Goal: Task Accomplishment & Management: Complete application form

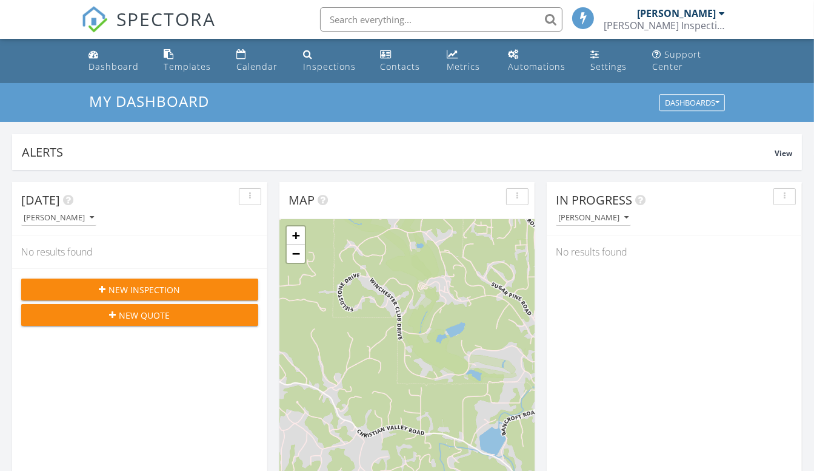
scroll to position [1122, 833]
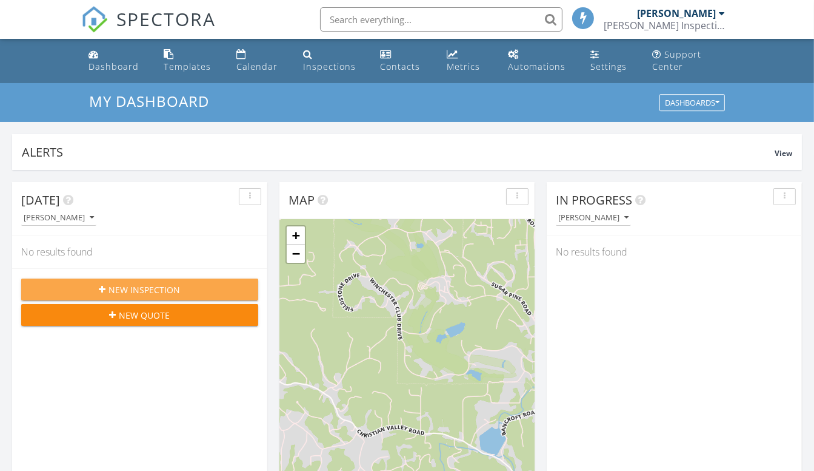
click at [138, 283] on span "New Inspection" at bounding box center [145, 289] width 72 height 13
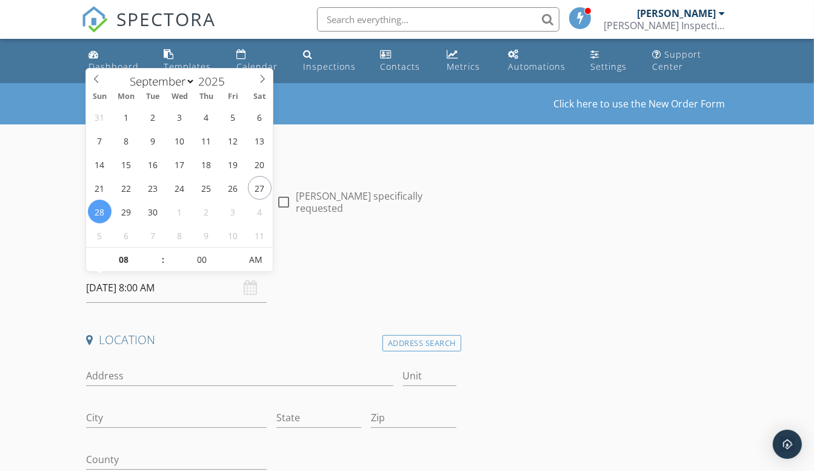
click at [178, 286] on input "09/28/2025 8:00 AM" at bounding box center [176, 288] width 180 height 30
type input "[DATE] 8:00 AM"
type input "09"
type input "09/30/2025 9:00 AM"
click at [158, 253] on span at bounding box center [156, 253] width 8 height 12
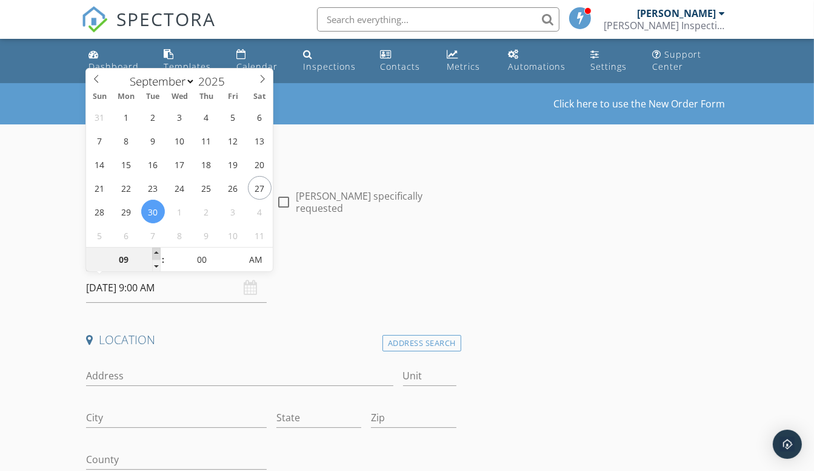
type input "10"
type input "09/30/2025 10:00 AM"
click at [158, 253] on span at bounding box center [156, 253] width 8 height 12
type input "11"
type input "09/30/2025 11:00 AM"
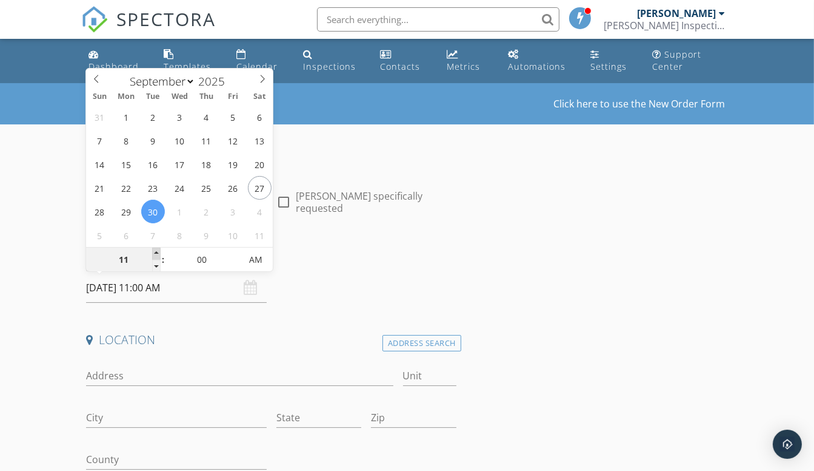
click at [158, 253] on span at bounding box center [156, 253] width 8 height 12
type input "12"
type input "09/30/2025 12:00 PM"
click at [158, 253] on span at bounding box center [156, 253] width 8 height 12
type input "01"
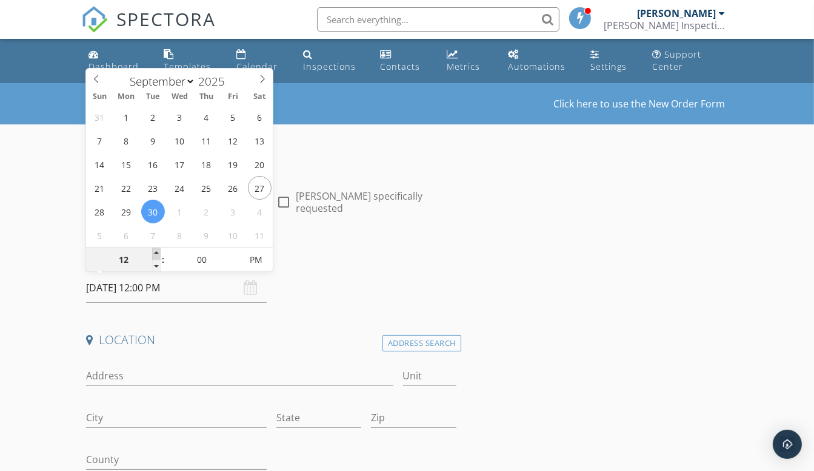
type input "09/30/2025 1:00 PM"
click at [158, 253] on span at bounding box center [156, 253] width 8 height 12
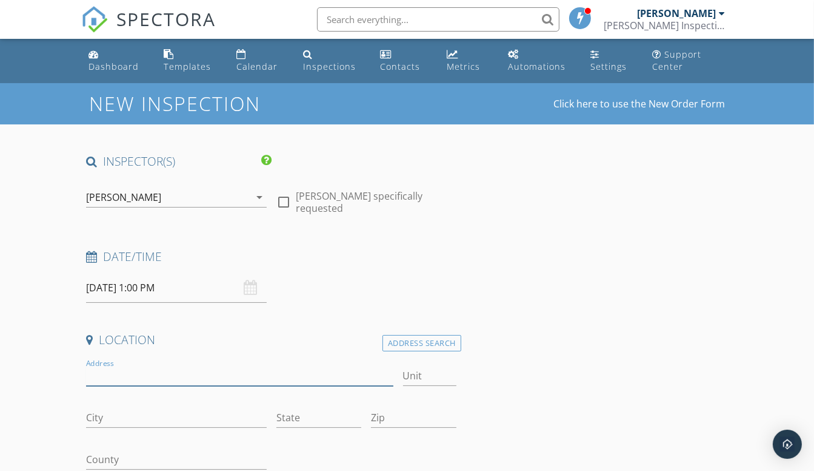
click at [119, 377] on input "Address" at bounding box center [239, 376] width 307 height 20
type input "701 Pahl ct"
click at [266, 358] on div "Address 701 Pahl ct" at bounding box center [239, 377] width 307 height 39
click at [200, 367] on input "701 Pahl ct" at bounding box center [239, 376] width 307 height 20
click at [153, 421] on input "City" at bounding box center [176, 417] width 180 height 20
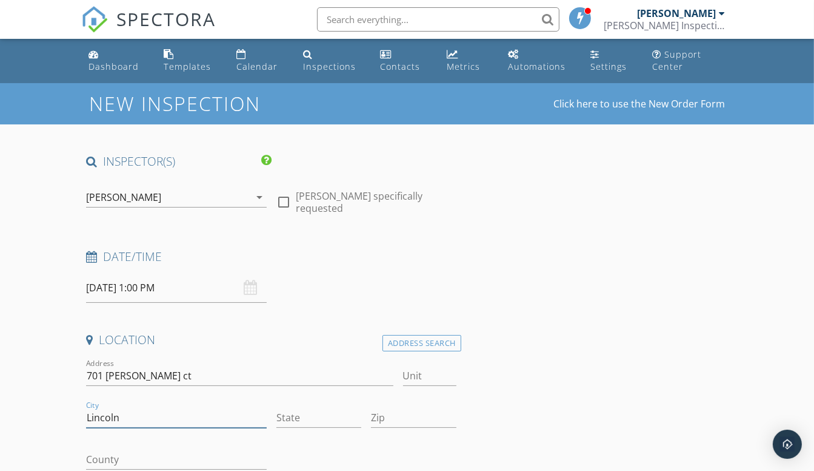
type input "Lincoln"
type input "CA"
click at [202, 415] on input "Lincoln" at bounding box center [176, 417] width 180 height 20
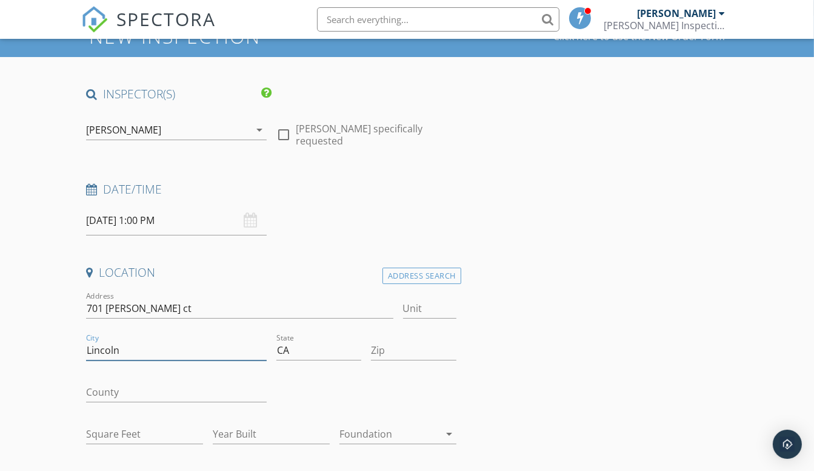
scroll to position [87, 0]
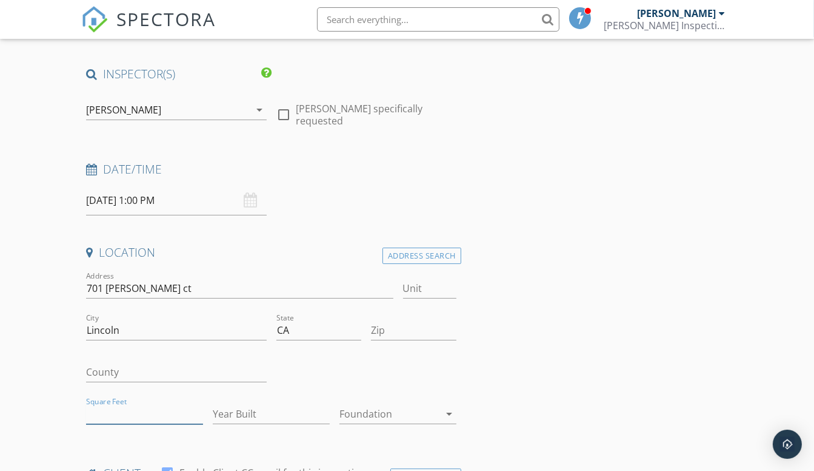
click at [123, 414] on input "Square Feet" at bounding box center [144, 414] width 117 height 20
type input "2350"
click at [250, 414] on input "Year Built" at bounding box center [271, 414] width 117 height 20
type input "2022"
click at [376, 415] on div at bounding box center [390, 413] width 100 height 19
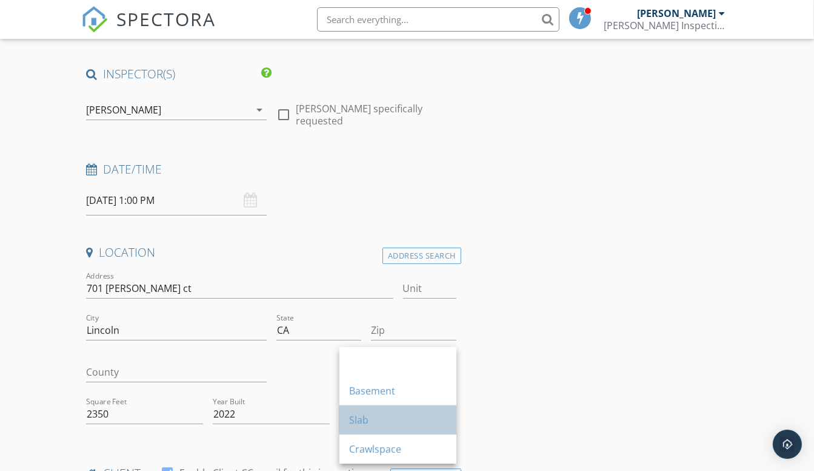
click at [383, 414] on div "Slab" at bounding box center [398, 419] width 98 height 15
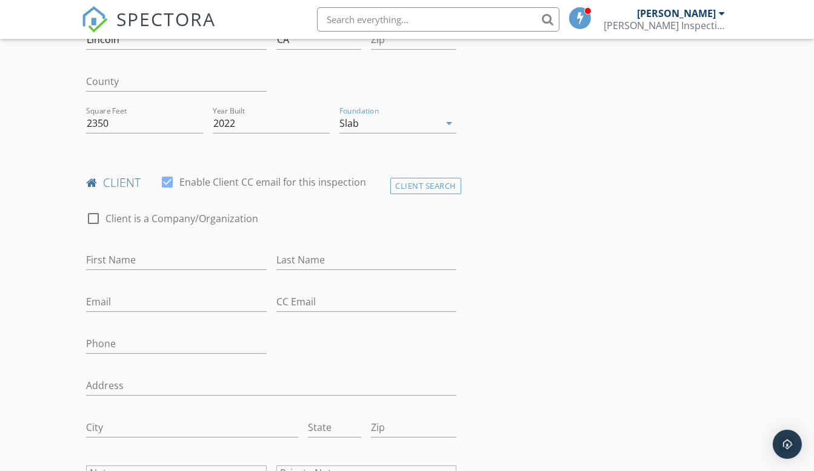
scroll to position [378, 0]
click at [121, 258] on input "First Name" at bounding box center [176, 259] width 180 height 20
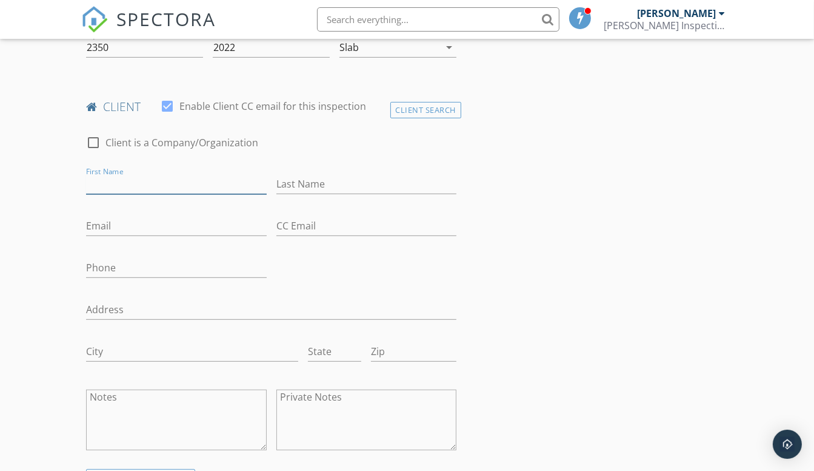
scroll to position [454, 0]
type input "Gabe"
type input "Medina"
click at [136, 226] on input "Email" at bounding box center [176, 226] width 180 height 20
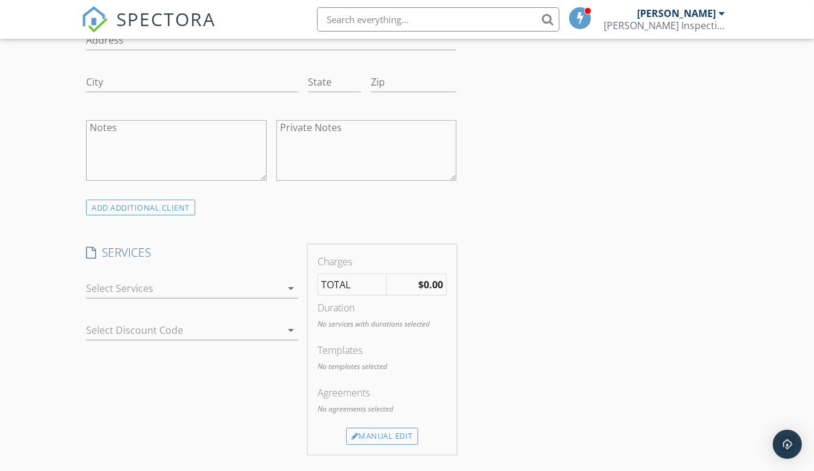
scroll to position [724, 0]
type input "sacgraduate09@live.com"
click at [246, 277] on div at bounding box center [183, 286] width 195 height 19
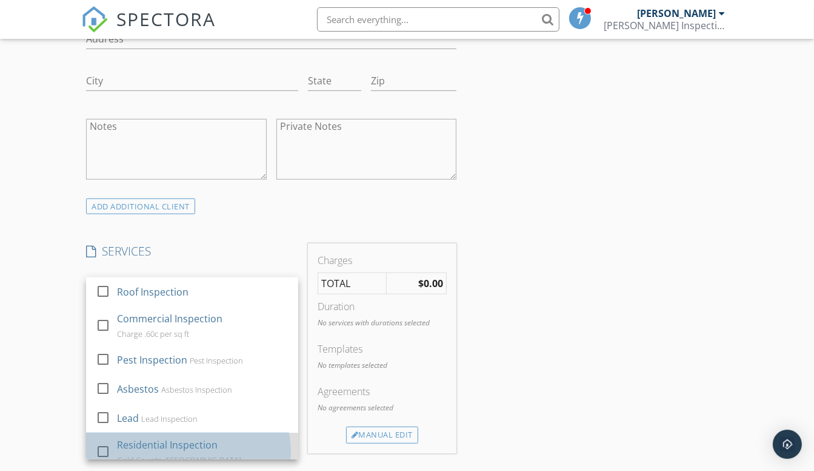
click at [176, 440] on div "Residential Inspection" at bounding box center [167, 444] width 101 height 15
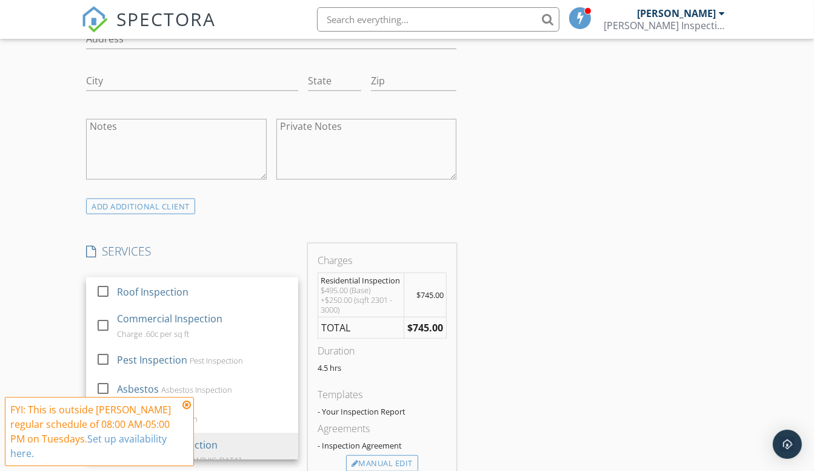
click at [135, 441] on link "Set up availability here." at bounding box center [88, 446] width 156 height 28
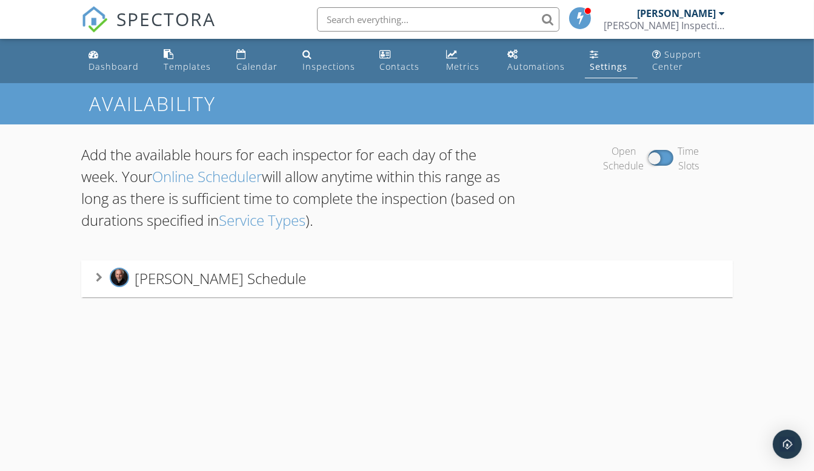
click at [99, 274] on icon at bounding box center [99, 277] width 7 height 10
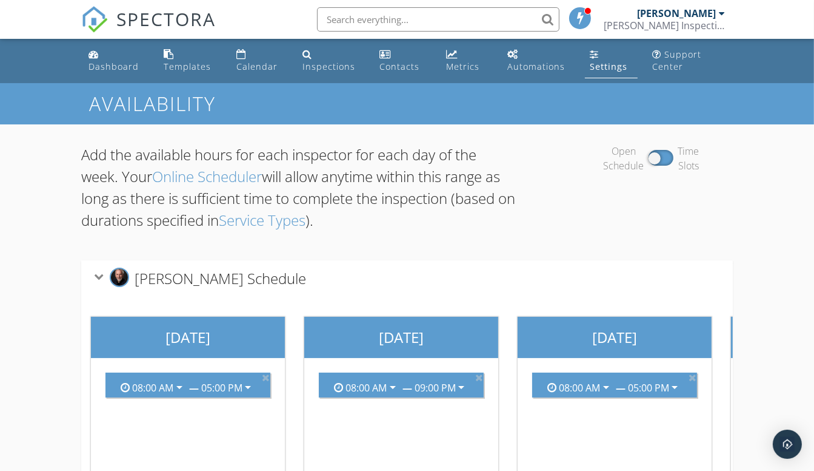
click at [613, 61] on div "Settings" at bounding box center [609, 67] width 38 height 12
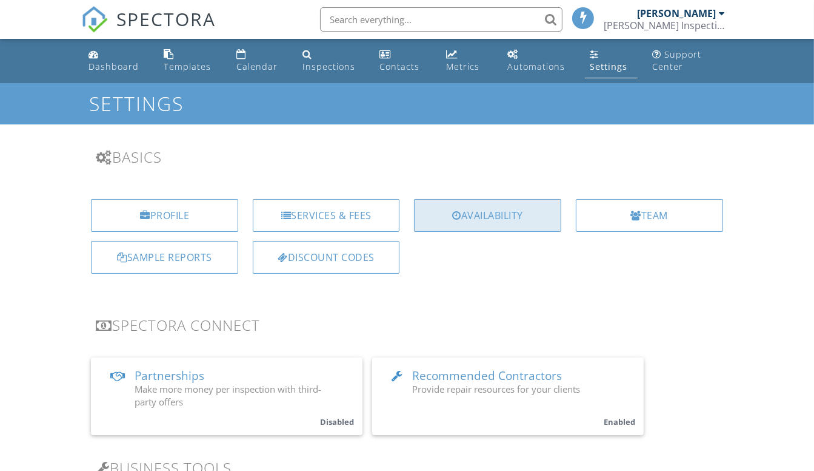
click at [468, 208] on div "Availability" at bounding box center [487, 215] width 147 height 33
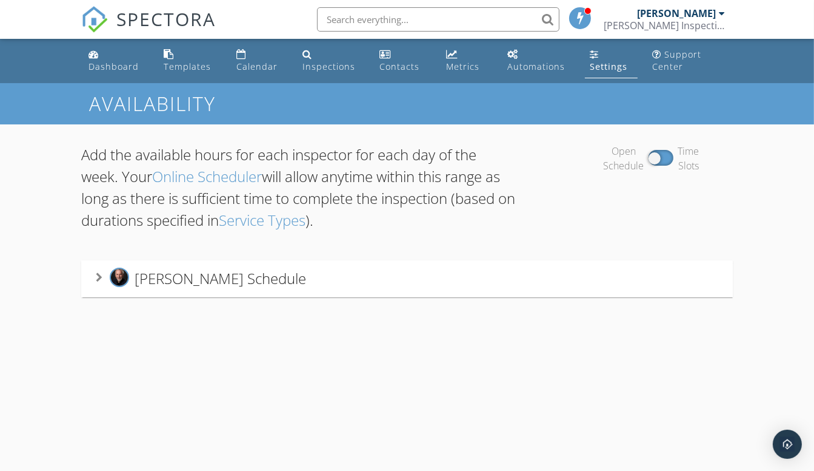
click at [163, 281] on span "[PERSON_NAME] Schedule" at bounding box center [221, 278] width 172 height 20
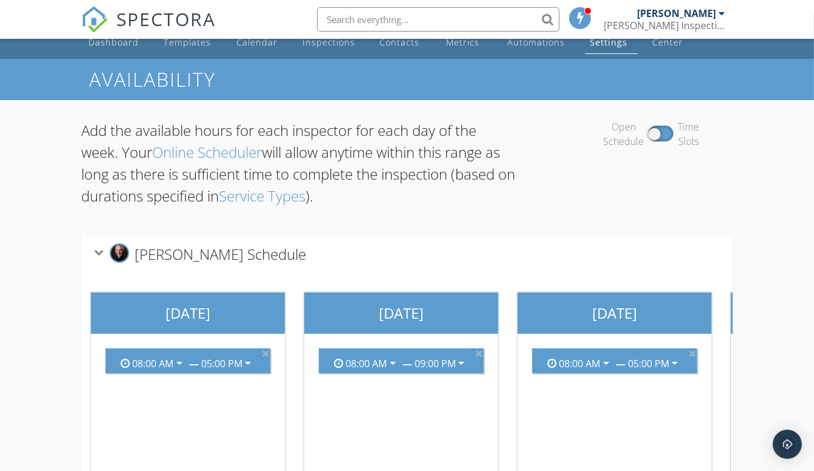
scroll to position [177, 0]
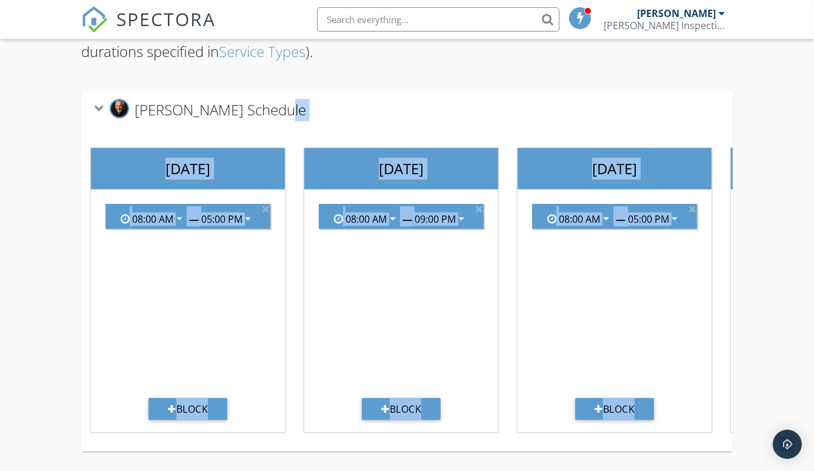
drag, startPoint x: 733, startPoint y: 158, endPoint x: 733, endPoint y: 208, distance: 49.7
click at [733, 208] on div "Add the available hours for each inspector for each day of the week. Your Onlin…" at bounding box center [407, 213] width 814 height 515
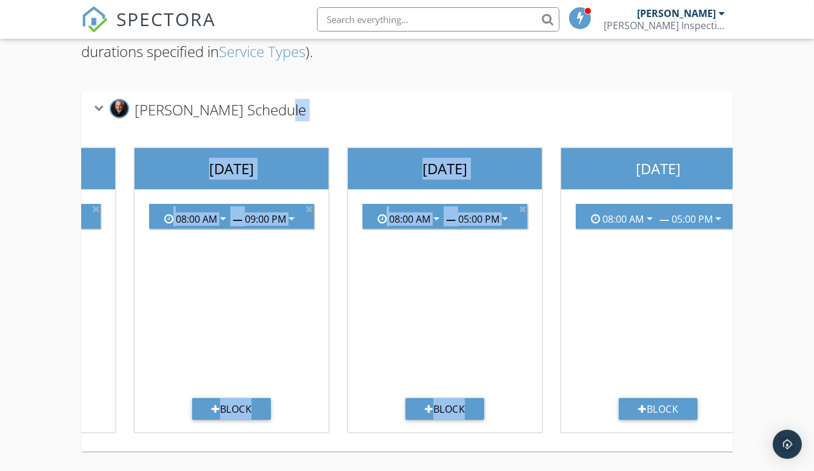
scroll to position [0, 0]
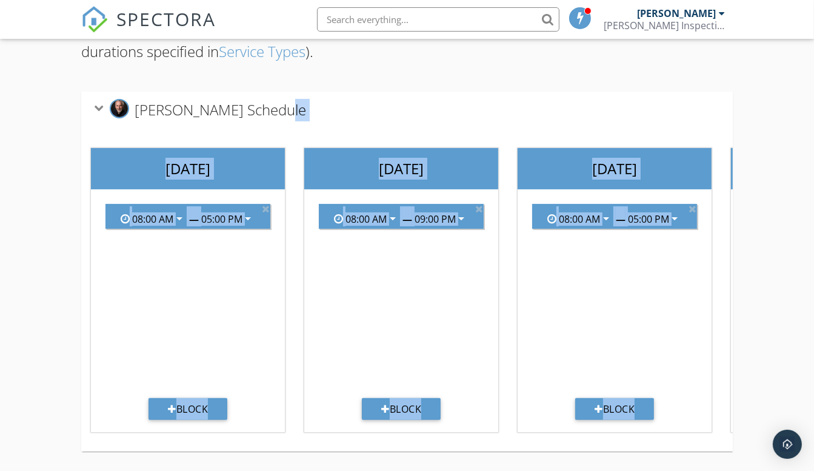
click at [768, 224] on div "Add the available hours for each inspector for each day of the week. Your Onlin…" at bounding box center [407, 213] width 814 height 515
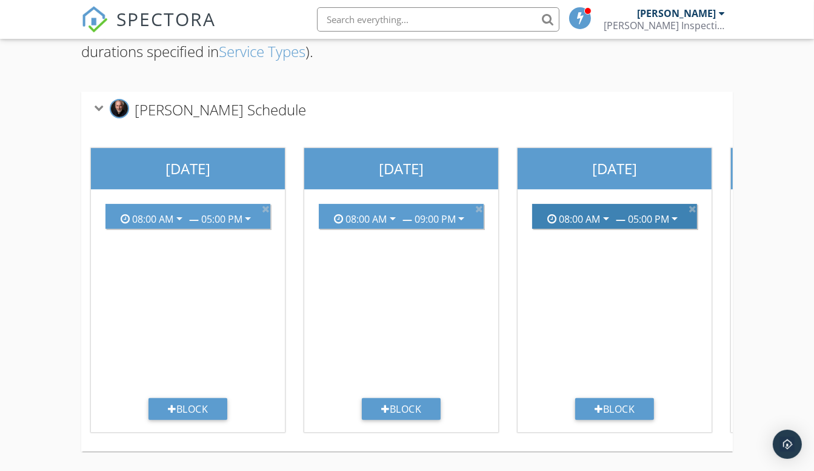
click at [647, 213] on div "05:00 PM" at bounding box center [648, 218] width 41 height 11
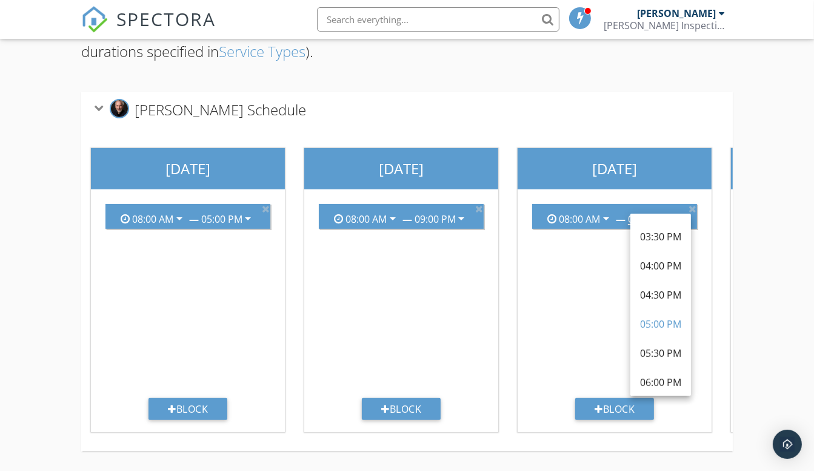
scroll to position [477, 0]
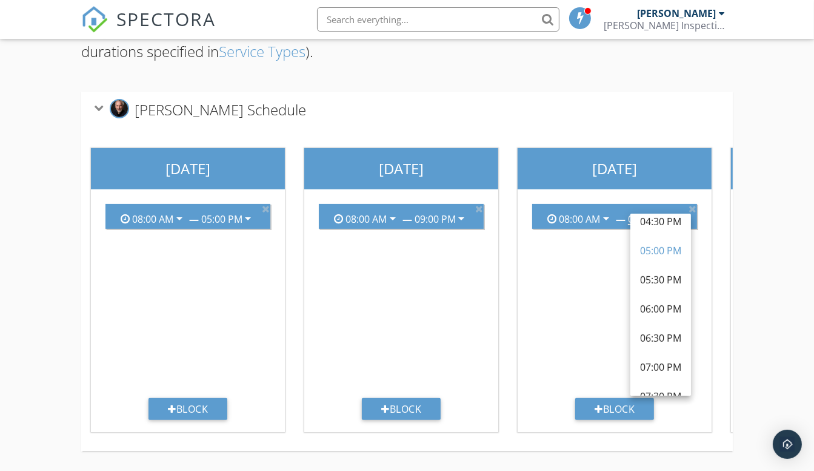
click at [764, 348] on div "Add the available hours for each inspector for each day of the week. Your Onlin…" at bounding box center [407, 213] width 814 height 515
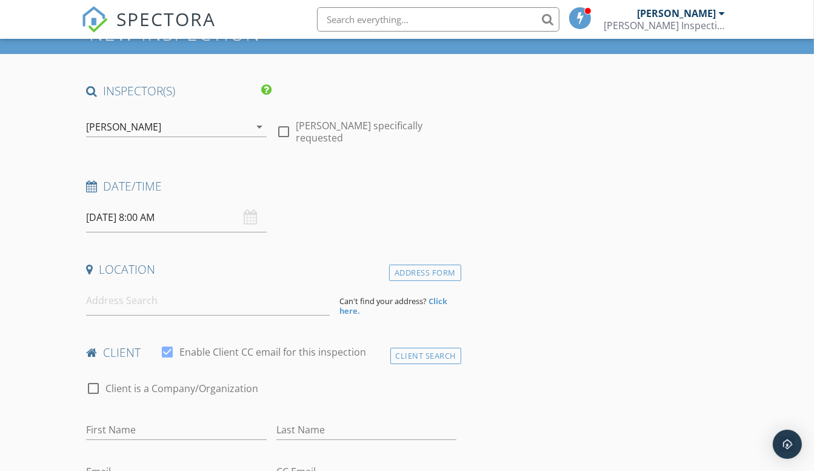
scroll to position [70, 0]
click at [124, 299] on input at bounding box center [208, 301] width 244 height 30
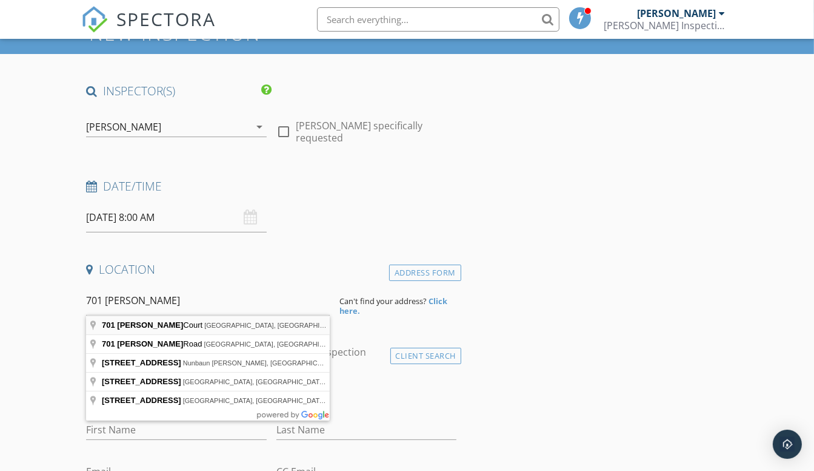
type input "701 Pahl Court, Lincoln, CA, USA"
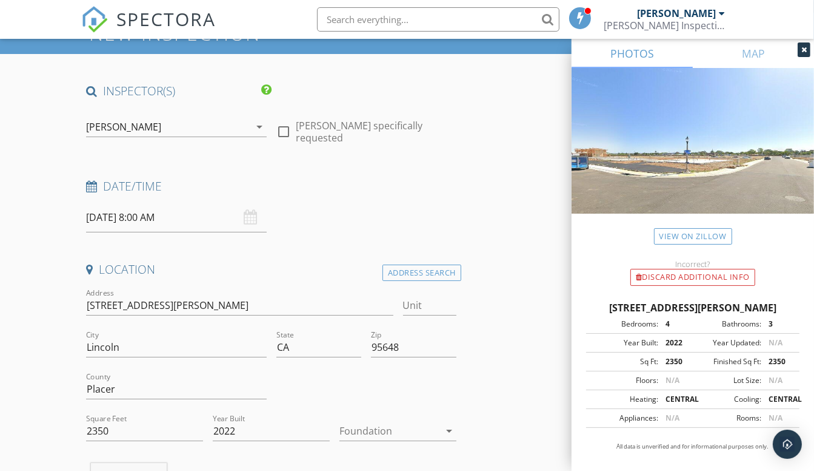
click at [759, 118] on img at bounding box center [693, 155] width 243 height 175
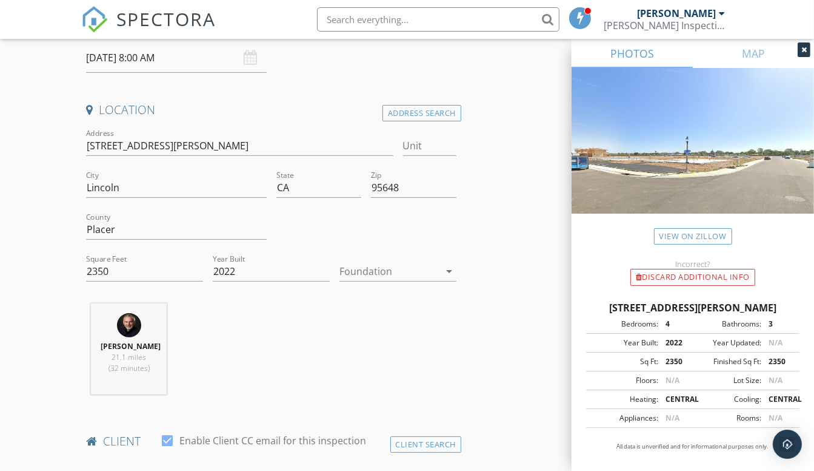
scroll to position [230, 0]
click at [402, 267] on div at bounding box center [390, 270] width 100 height 19
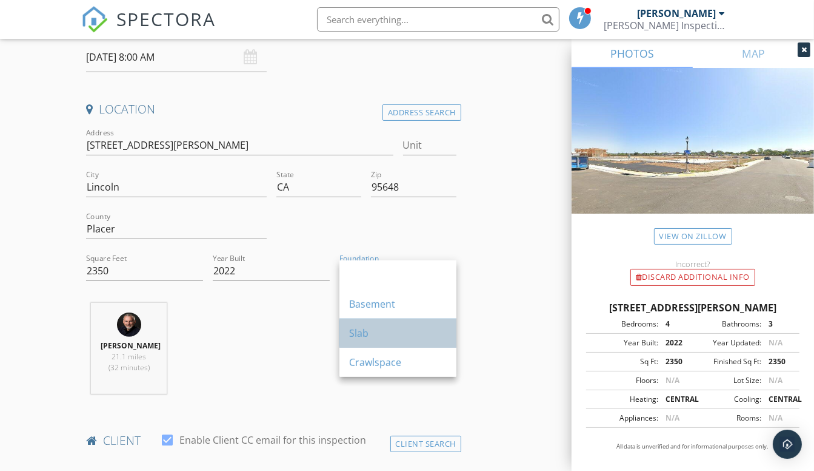
click at [369, 330] on div "Slab" at bounding box center [398, 333] width 98 height 15
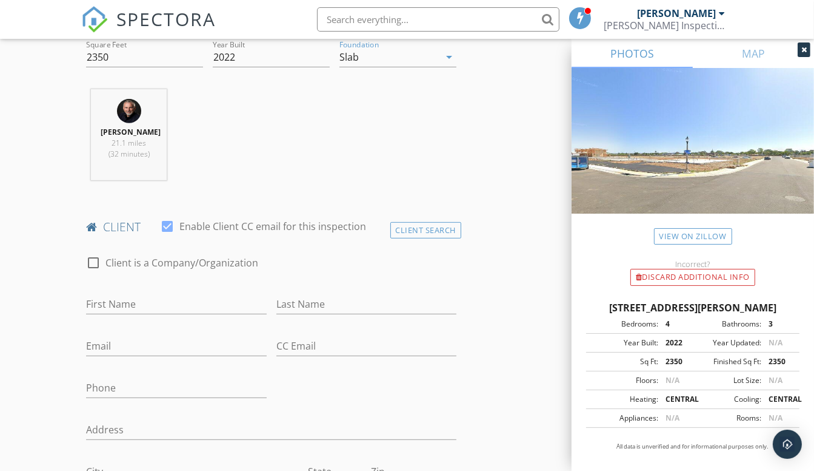
scroll to position [448, 0]
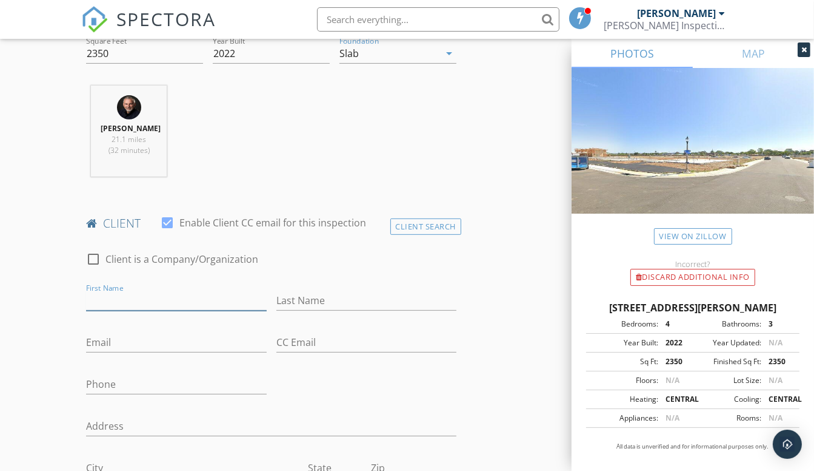
click at [144, 293] on input "First Name" at bounding box center [176, 300] width 180 height 20
type input "Gabe"
type input "Medina"
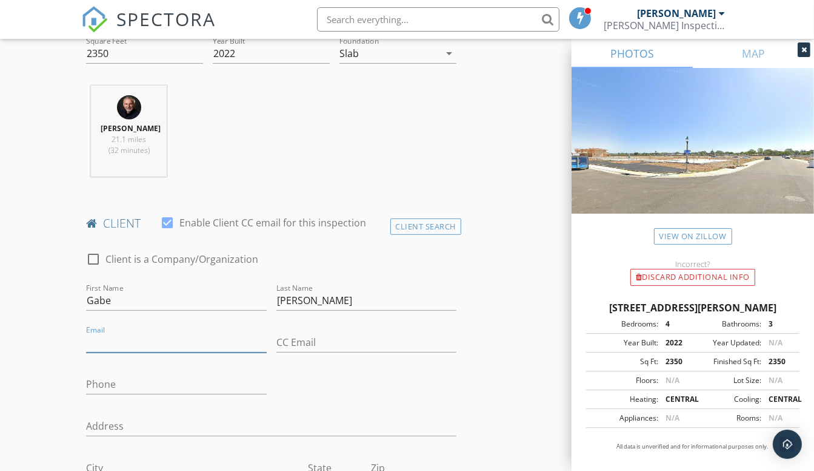
click at [116, 350] on input "Email" at bounding box center [176, 342] width 180 height 20
type input "sacgraduate09@live.com"
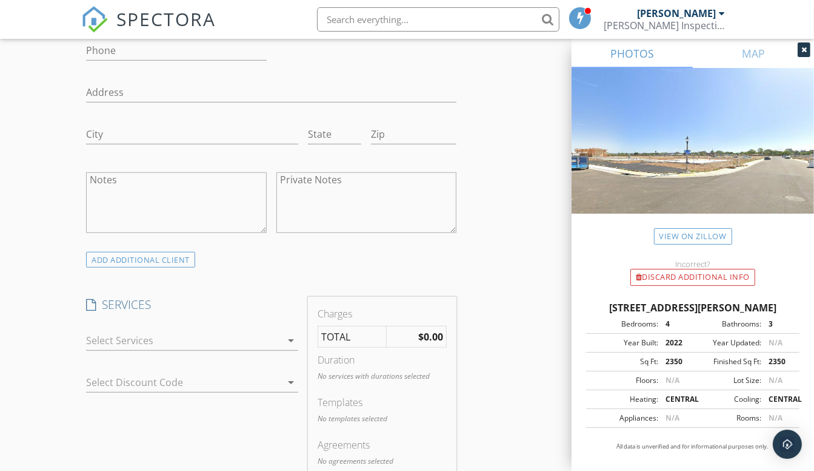
scroll to position [783, 0]
click at [256, 334] on div at bounding box center [183, 338] width 195 height 19
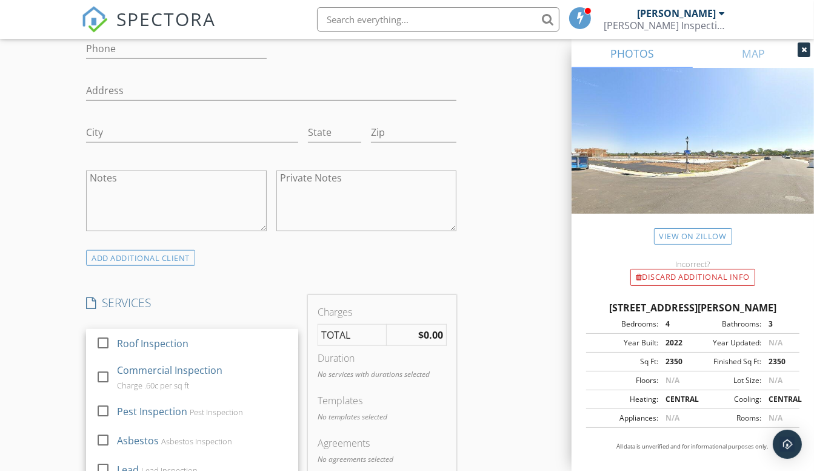
scroll to position [41, 0]
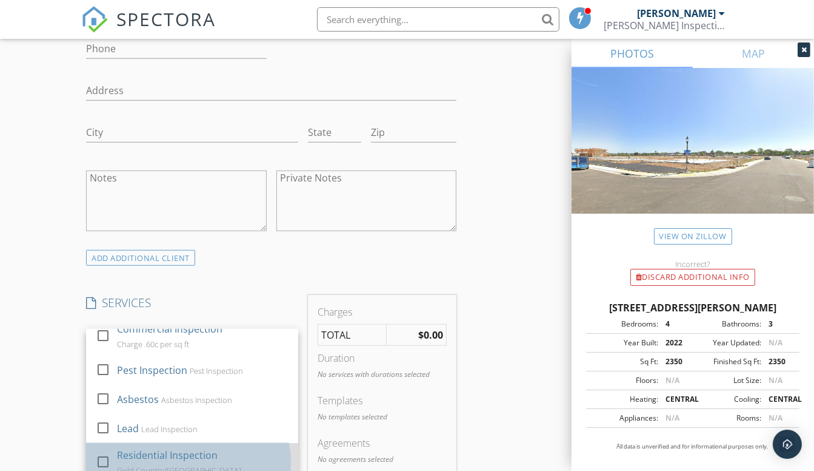
click at [189, 449] on div "Residential Inspection" at bounding box center [167, 455] width 101 height 15
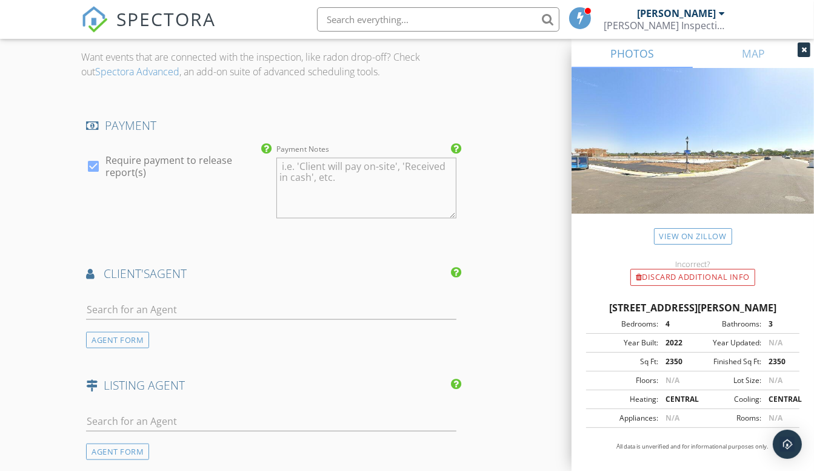
scroll to position [1322, 0]
click at [146, 298] on input "text" at bounding box center [271, 307] width 371 height 20
type input "Mau"
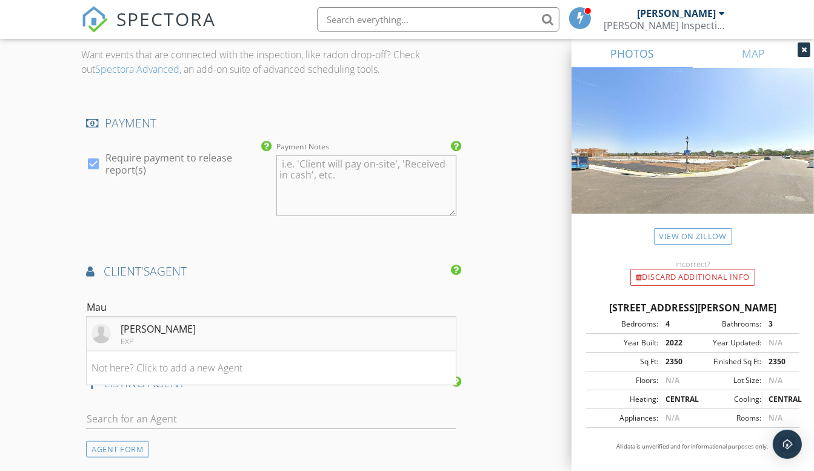
click at [177, 333] on div "[PERSON_NAME]" at bounding box center [158, 328] width 75 height 15
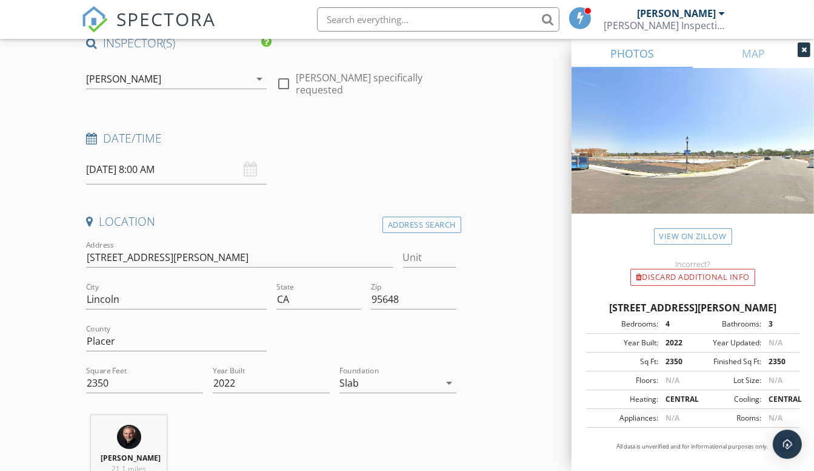
scroll to position [118, 0]
click at [164, 176] on input "09/28/2025 8:00 AM" at bounding box center [176, 170] width 180 height 30
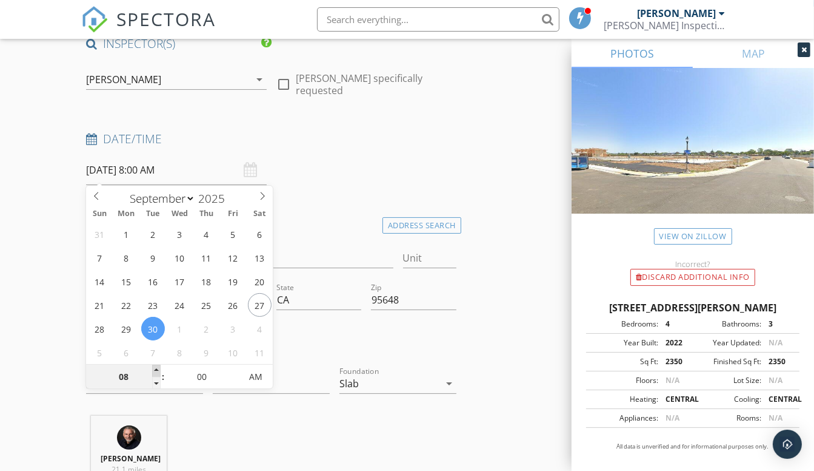
type input "09/30/2025 9:00 AM"
type input "09"
click at [160, 369] on span at bounding box center [156, 370] width 8 height 12
type input "09/30/2025 10:00 AM"
type input "10"
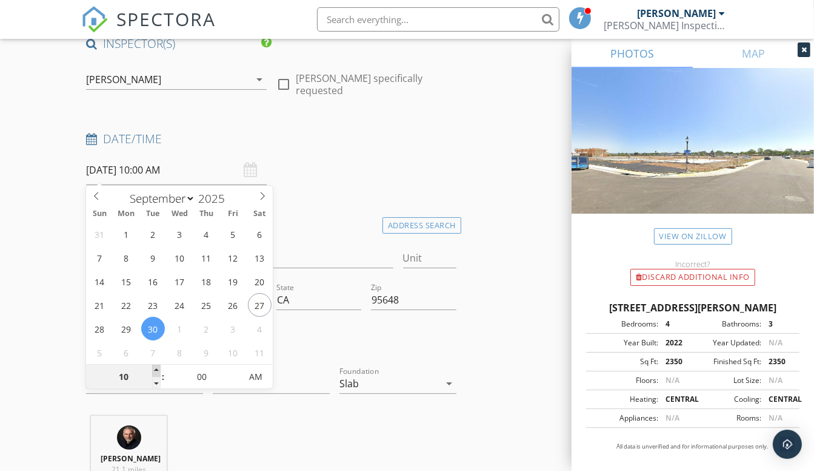
click at [160, 369] on span at bounding box center [156, 370] width 8 height 12
type input "09/30/2025 11:00 AM"
type input "11"
click at [160, 369] on span at bounding box center [156, 370] width 8 height 12
type input "09/30/2025 12:00 PM"
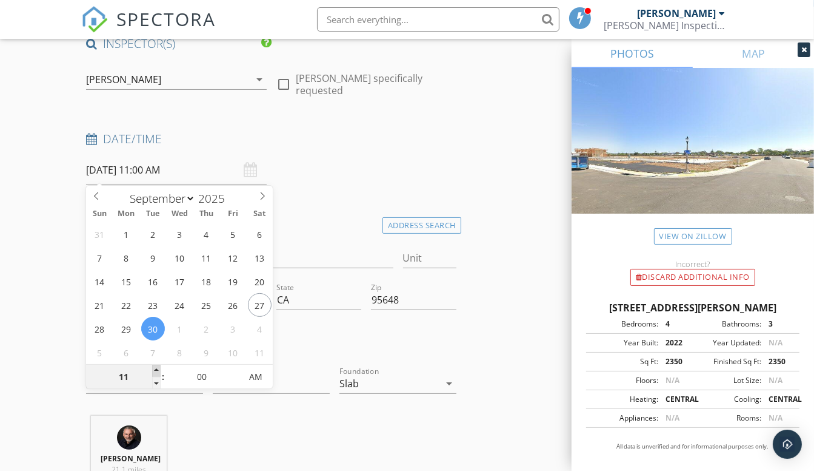
type input "12"
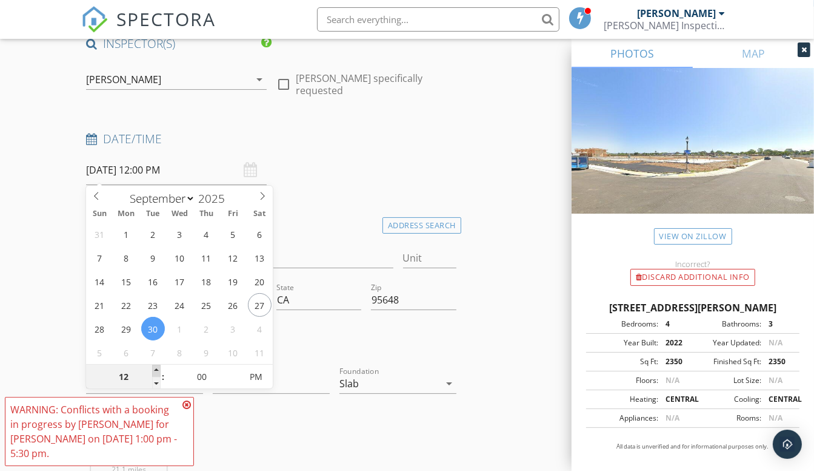
click at [160, 369] on span at bounding box center [156, 370] width 8 height 12
type input "09/30/2025 1:00 PM"
type input "01"
click at [160, 369] on span at bounding box center [156, 370] width 8 height 12
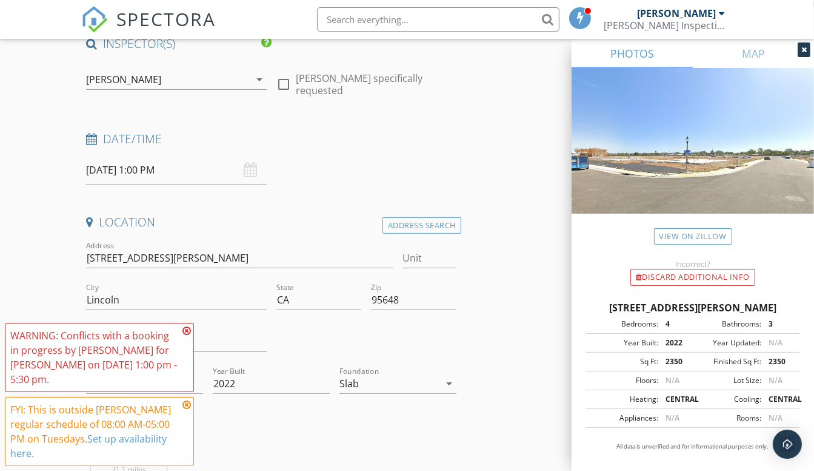
click at [187, 404] on icon at bounding box center [187, 405] width 8 height 10
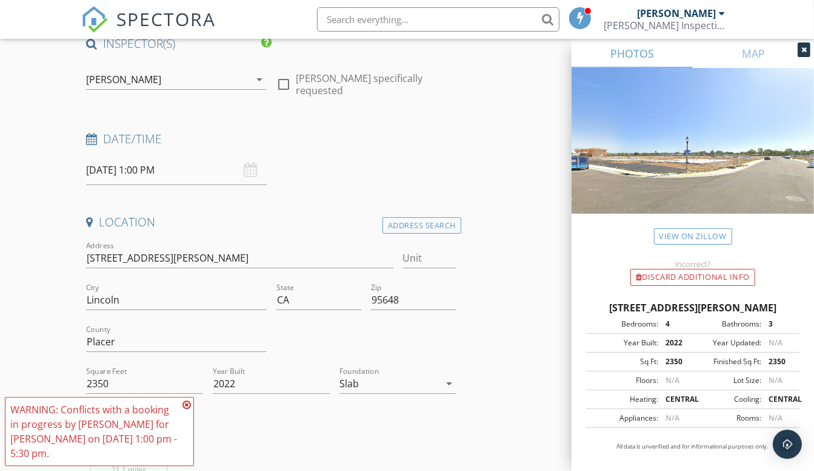
click at [186, 404] on icon at bounding box center [187, 405] width 8 height 10
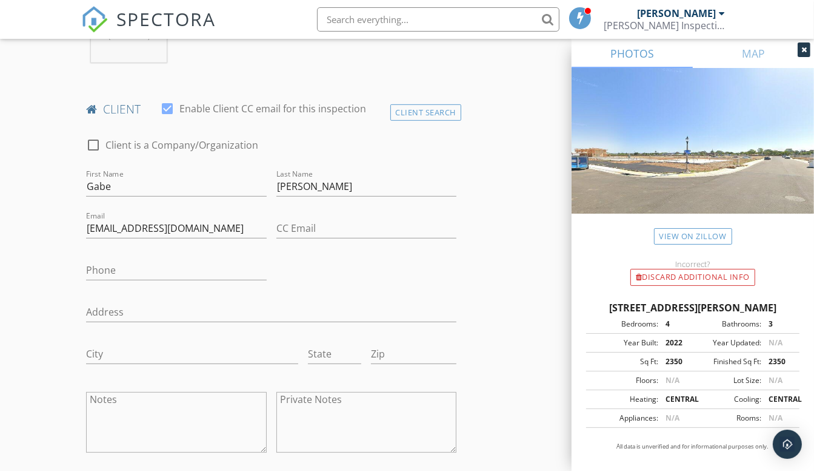
scroll to position [560, 0]
click at [415, 118] on div "Client Search" at bounding box center [427, 114] width 72 height 16
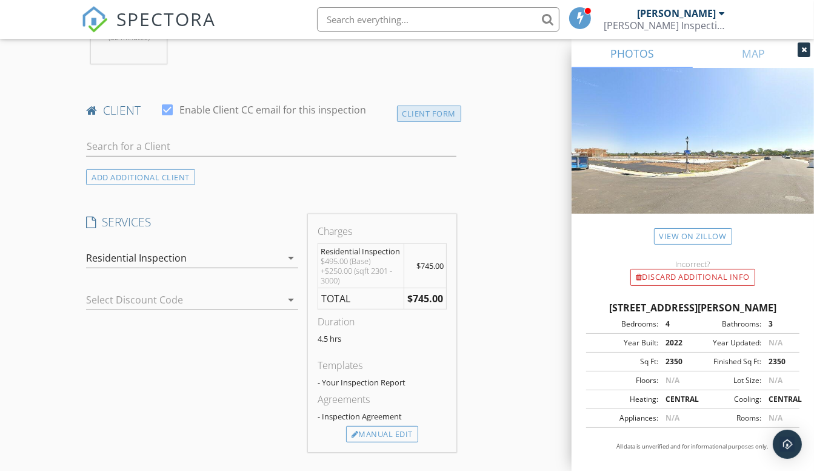
click at [415, 117] on div "Client Form" at bounding box center [429, 114] width 65 height 16
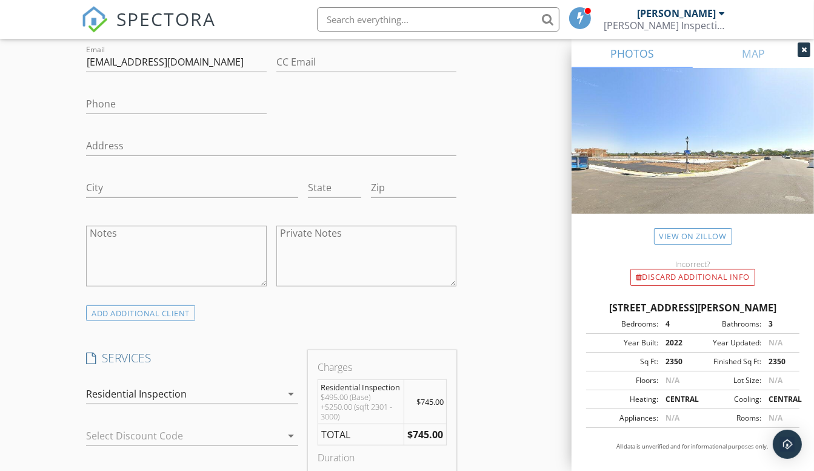
scroll to position [729, 0]
click at [136, 310] on div "ADD ADDITIONAL client" at bounding box center [140, 312] width 109 height 16
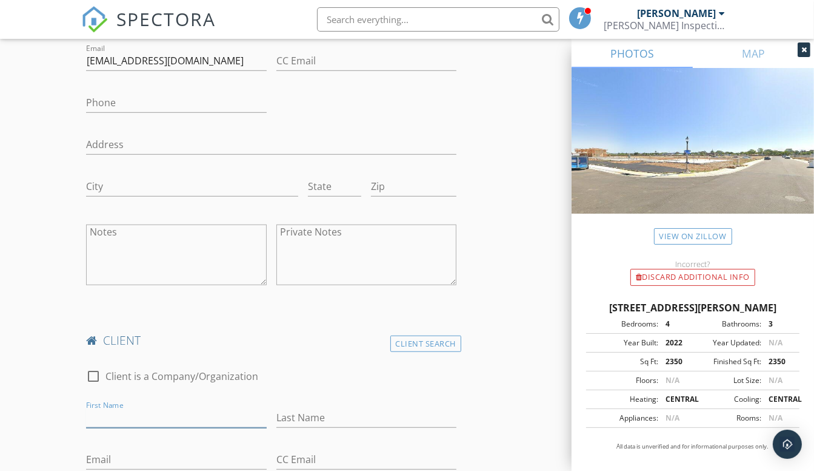
click at [145, 423] on input "First Name" at bounding box center [176, 417] width 180 height 20
type input "Malery"
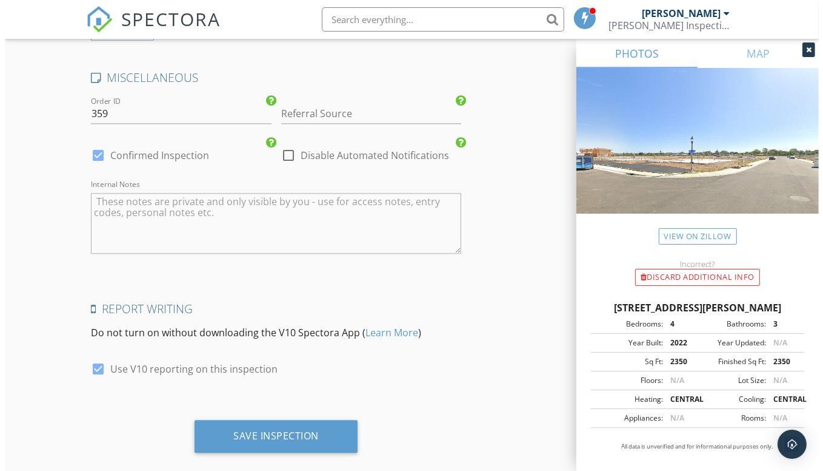
scroll to position [2495, 0]
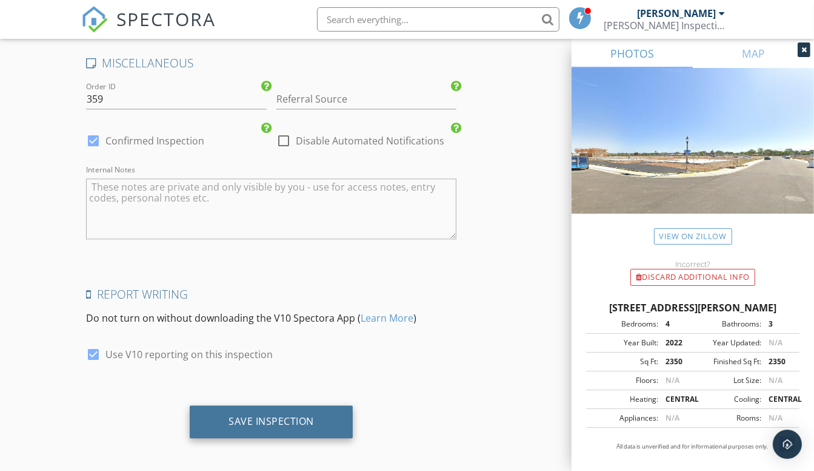
type input "Cortez"
click at [284, 415] on div "Save Inspection" at bounding box center [272, 421] width 86 height 12
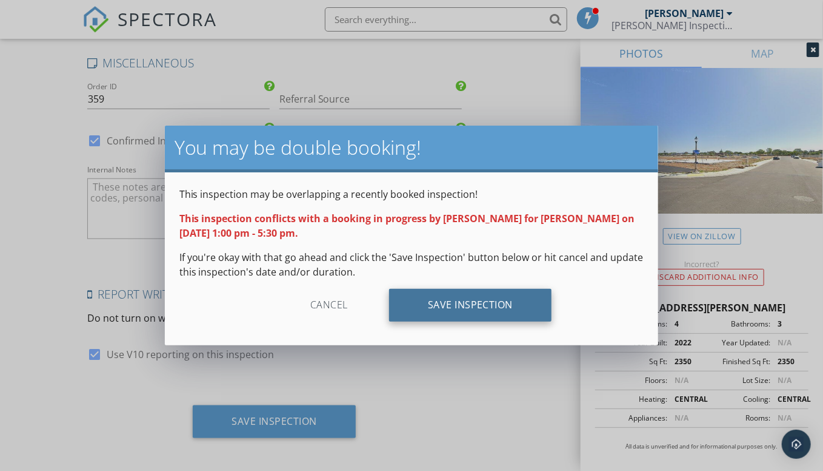
click at [478, 304] on div "Save Inspection" at bounding box center [470, 305] width 163 height 33
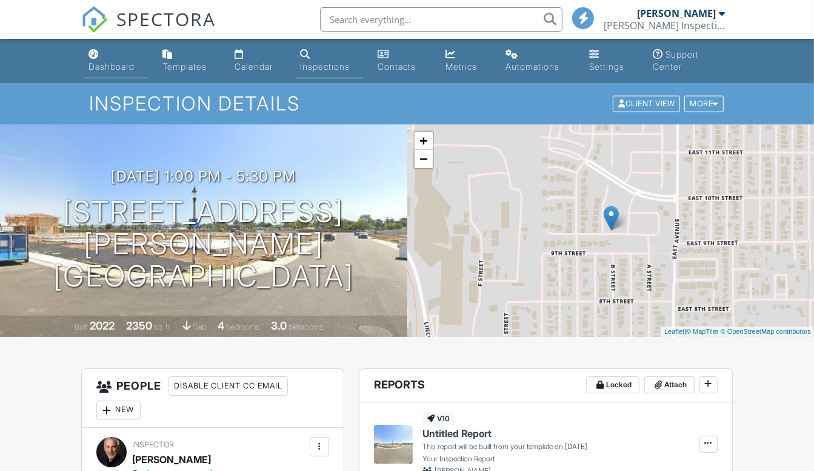
click at [115, 62] on div "Dashboard" at bounding box center [112, 66] width 46 height 10
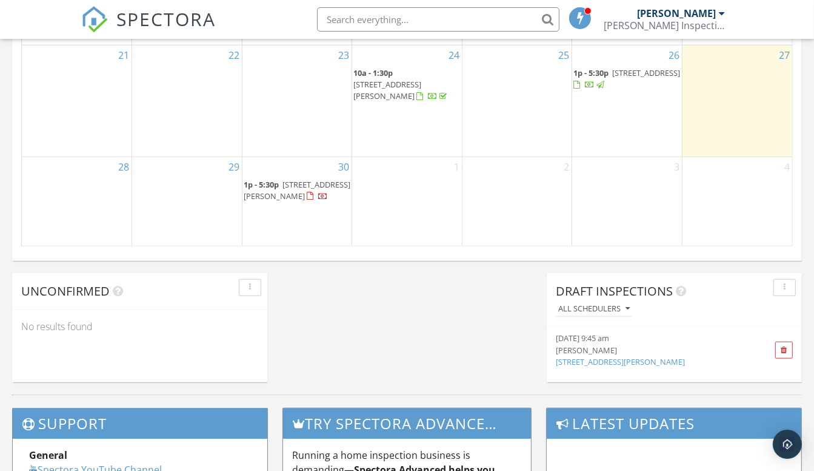
scroll to position [877, 0]
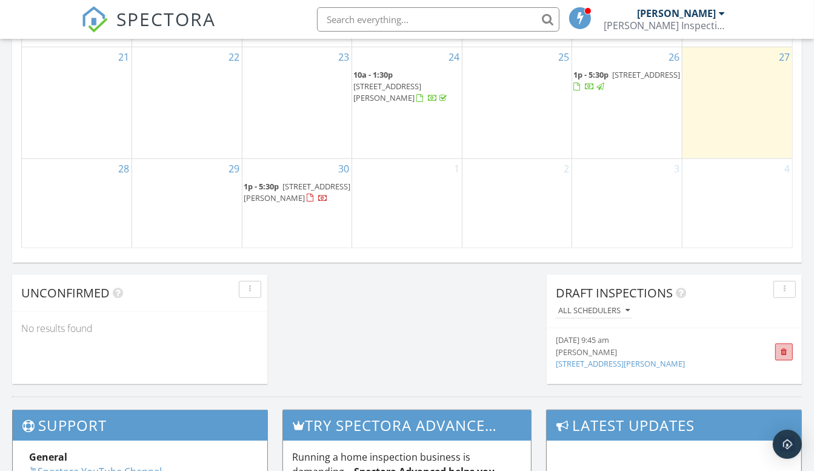
click at [785, 349] on span at bounding box center [784, 352] width 7 height 8
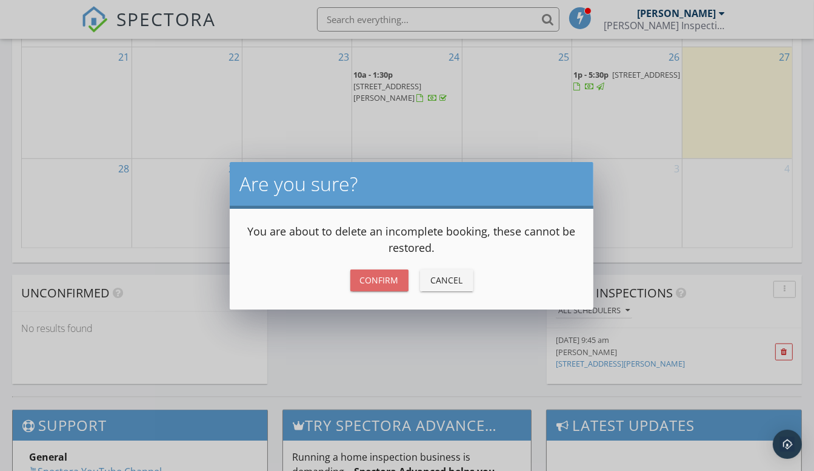
click at [375, 281] on div "Confirm" at bounding box center [379, 279] width 39 height 13
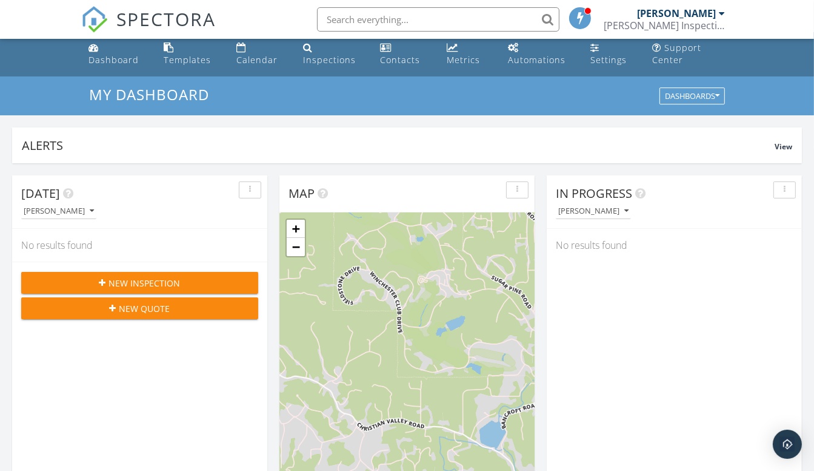
scroll to position [0, 0]
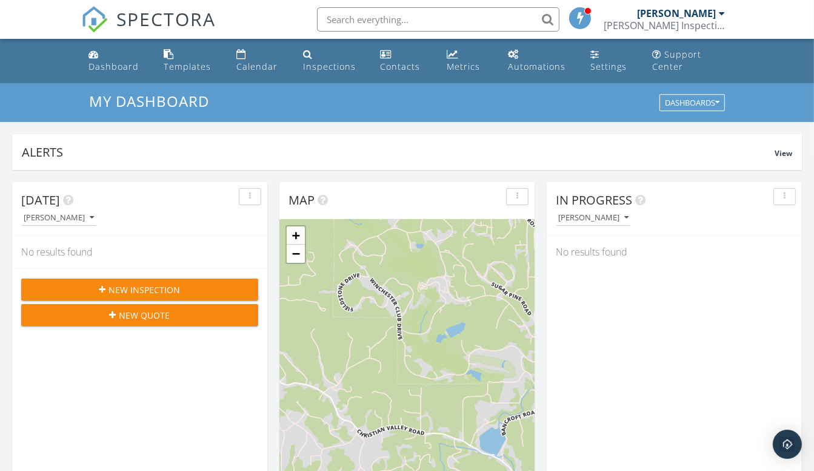
click at [587, 22] on span at bounding box center [581, 17] width 12 height 11
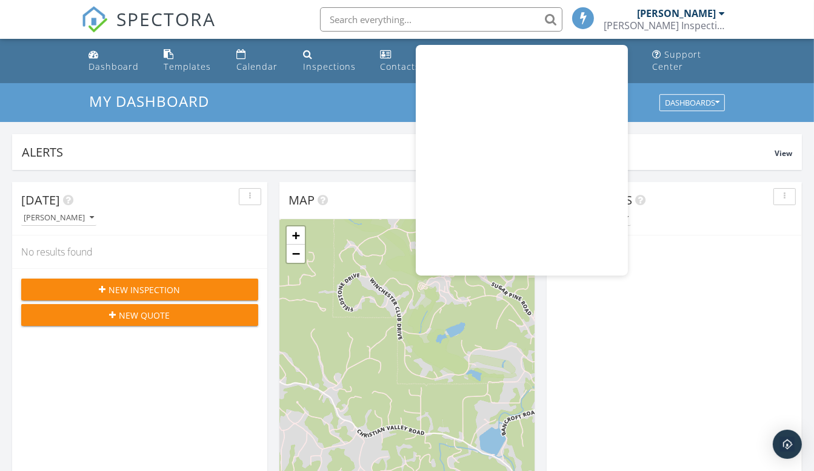
click at [671, 223] on div "[PERSON_NAME]" at bounding box center [679, 217] width 246 height 16
